Goal: Navigation & Orientation: Understand site structure

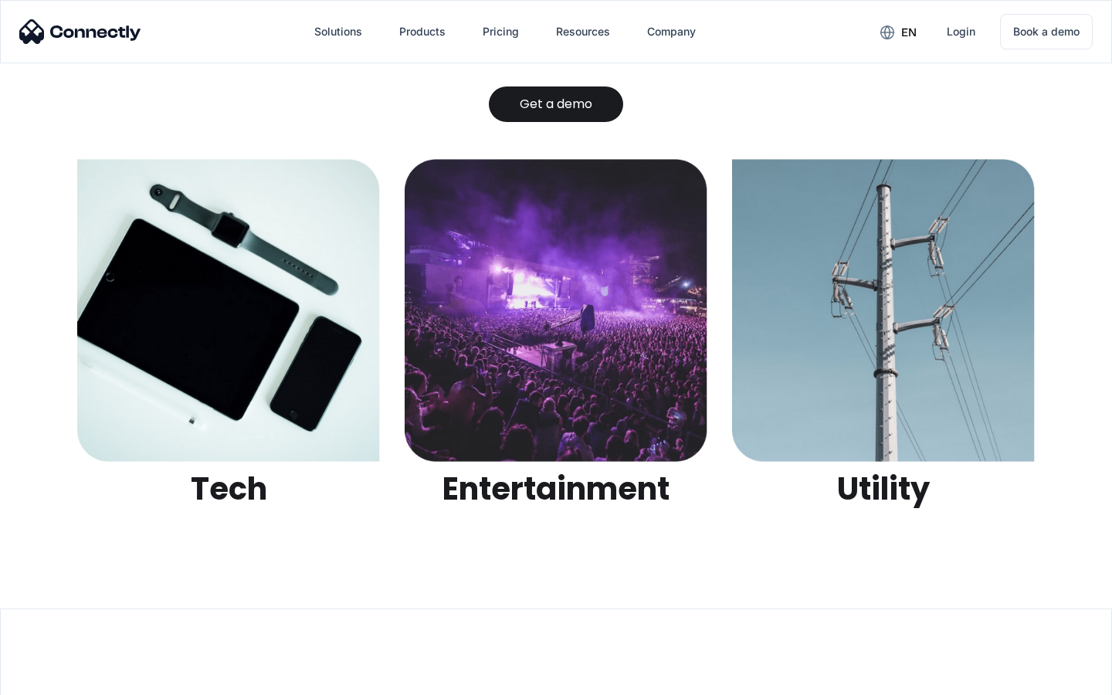
scroll to position [4873, 0]
